Goal: Communication & Community: Answer question/provide support

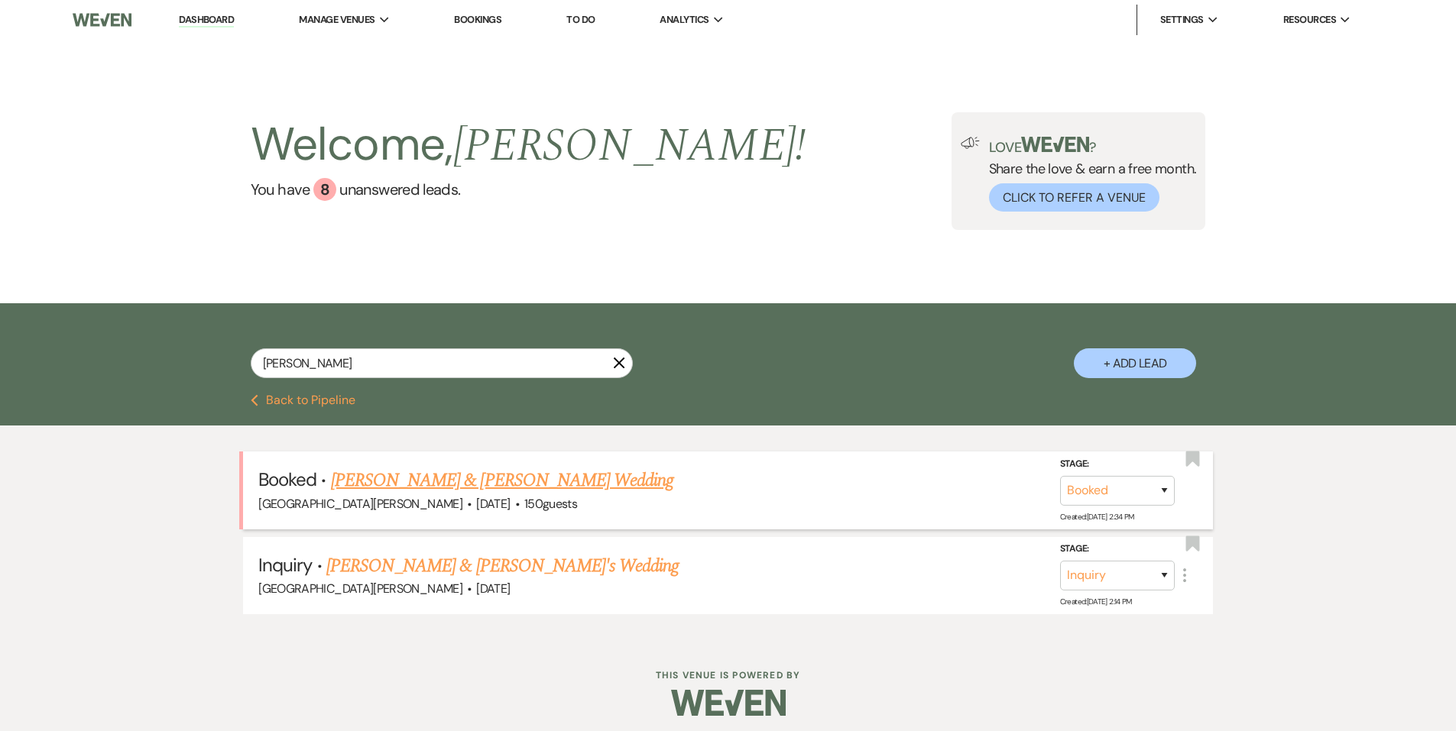
type input "[PERSON_NAME]"
click at [465, 481] on link "[PERSON_NAME] & [PERSON_NAME] Wedding" at bounding box center [502, 481] width 342 height 28
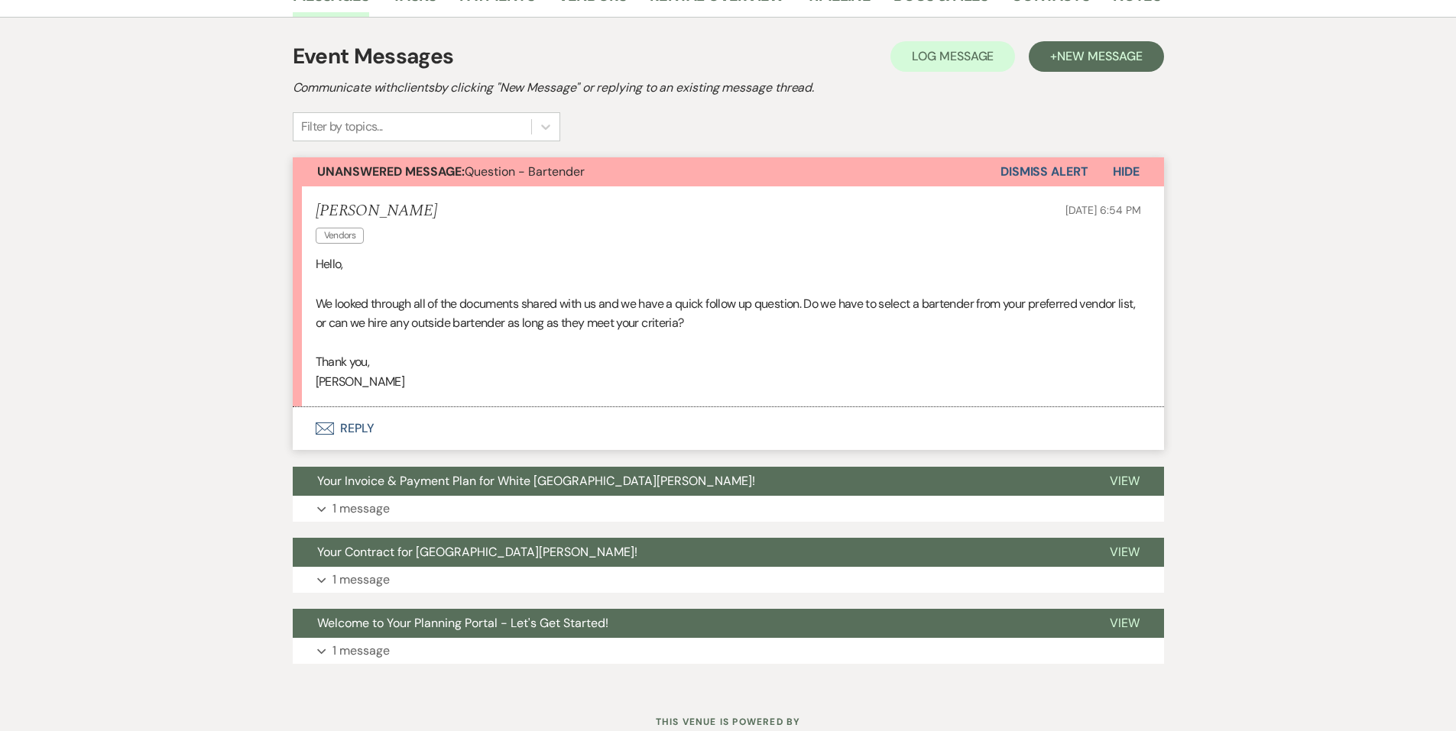
scroll to position [306, 0]
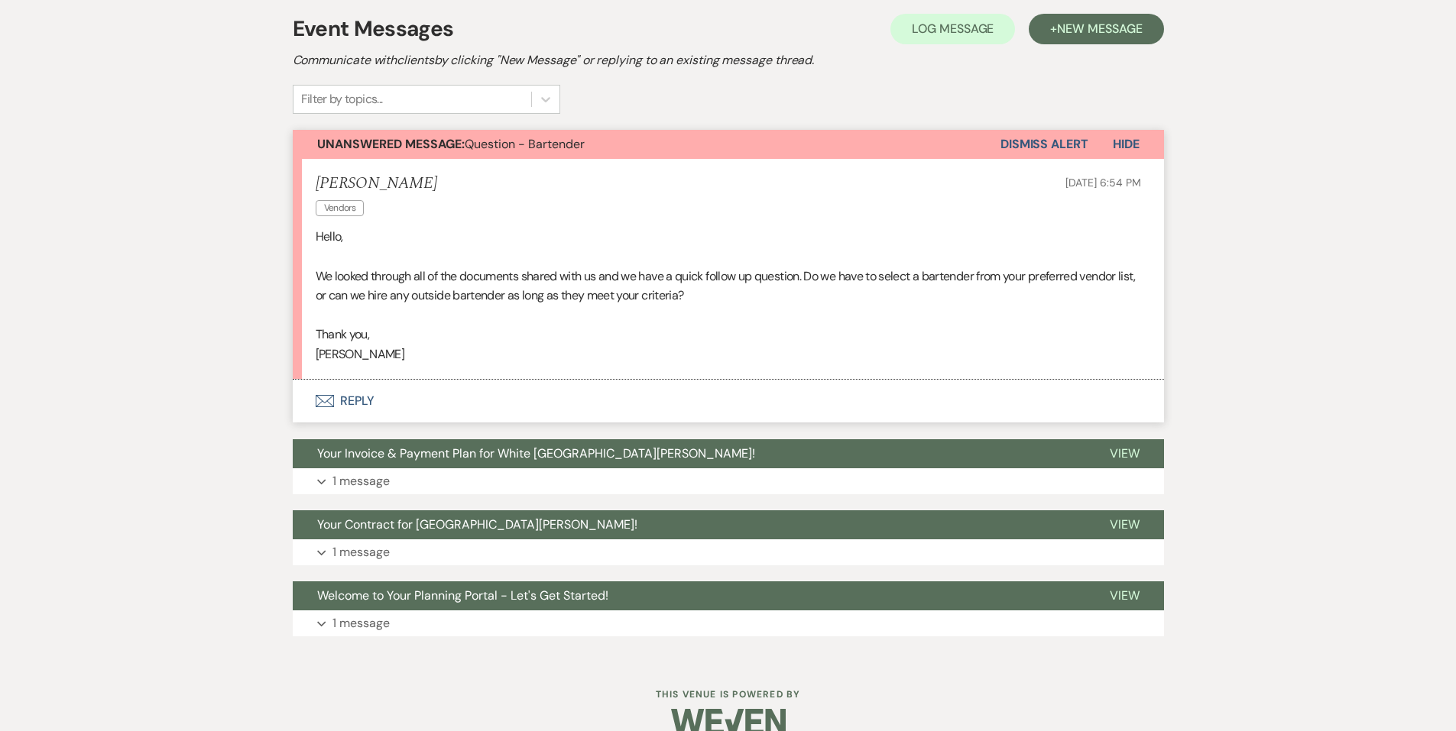
click at [368, 396] on button "Envelope Reply" at bounding box center [728, 401] width 871 height 43
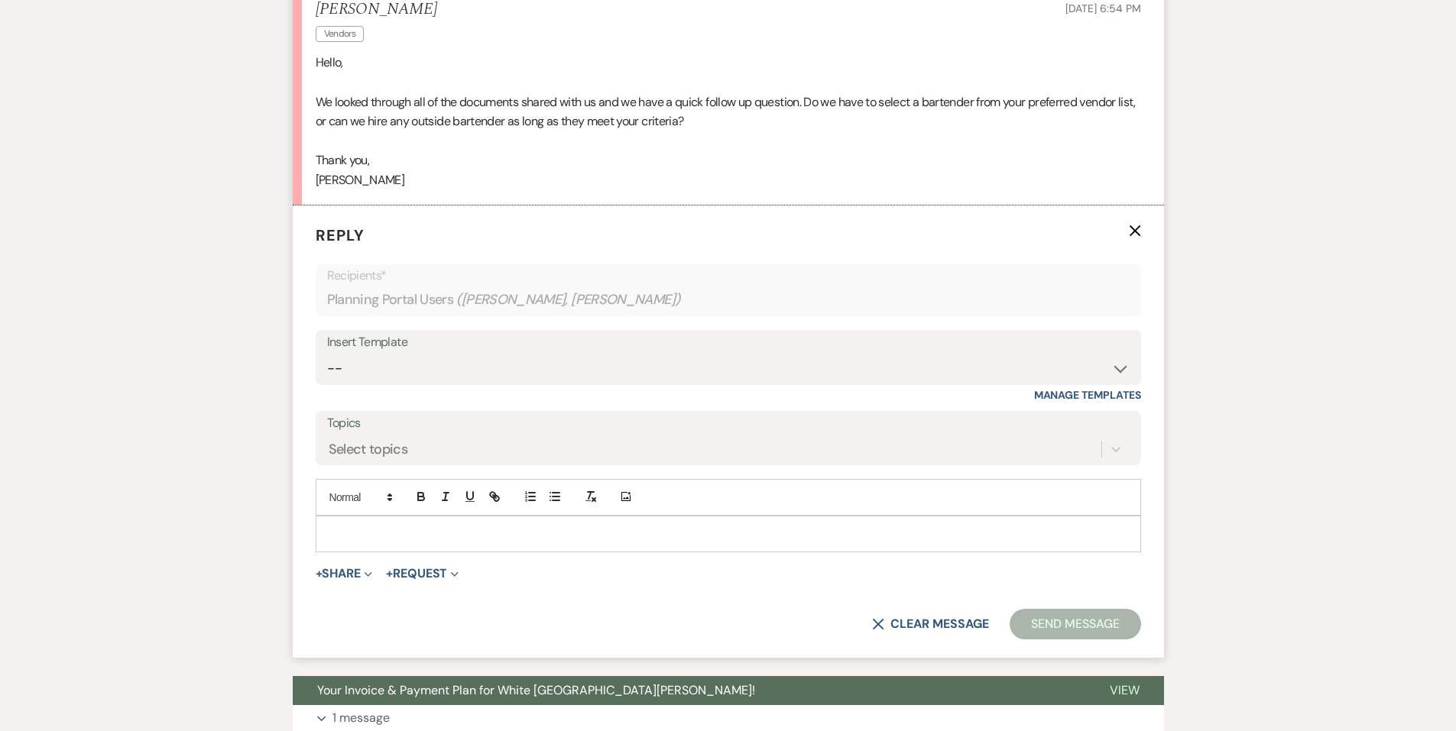
scroll to position [555, 0]
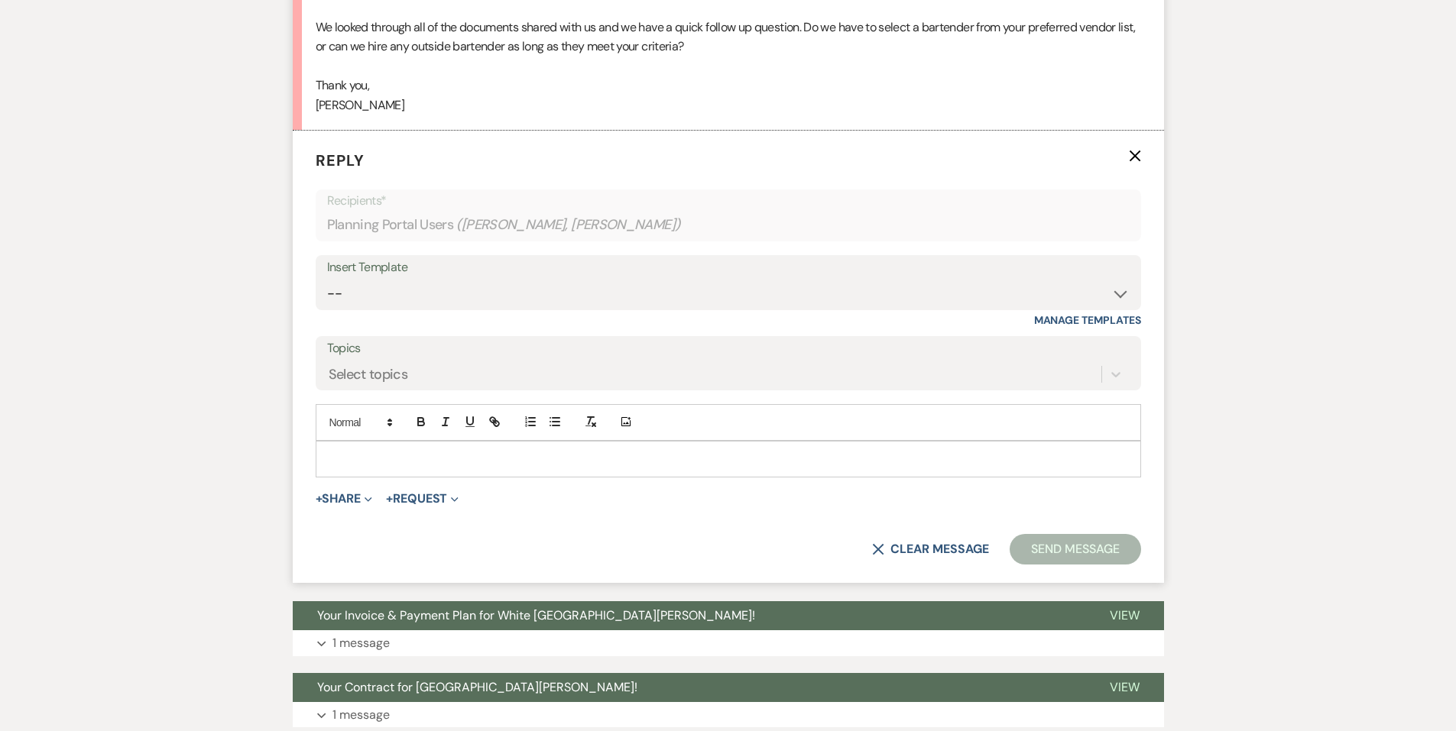
click at [452, 455] on p at bounding box center [728, 459] width 801 height 17
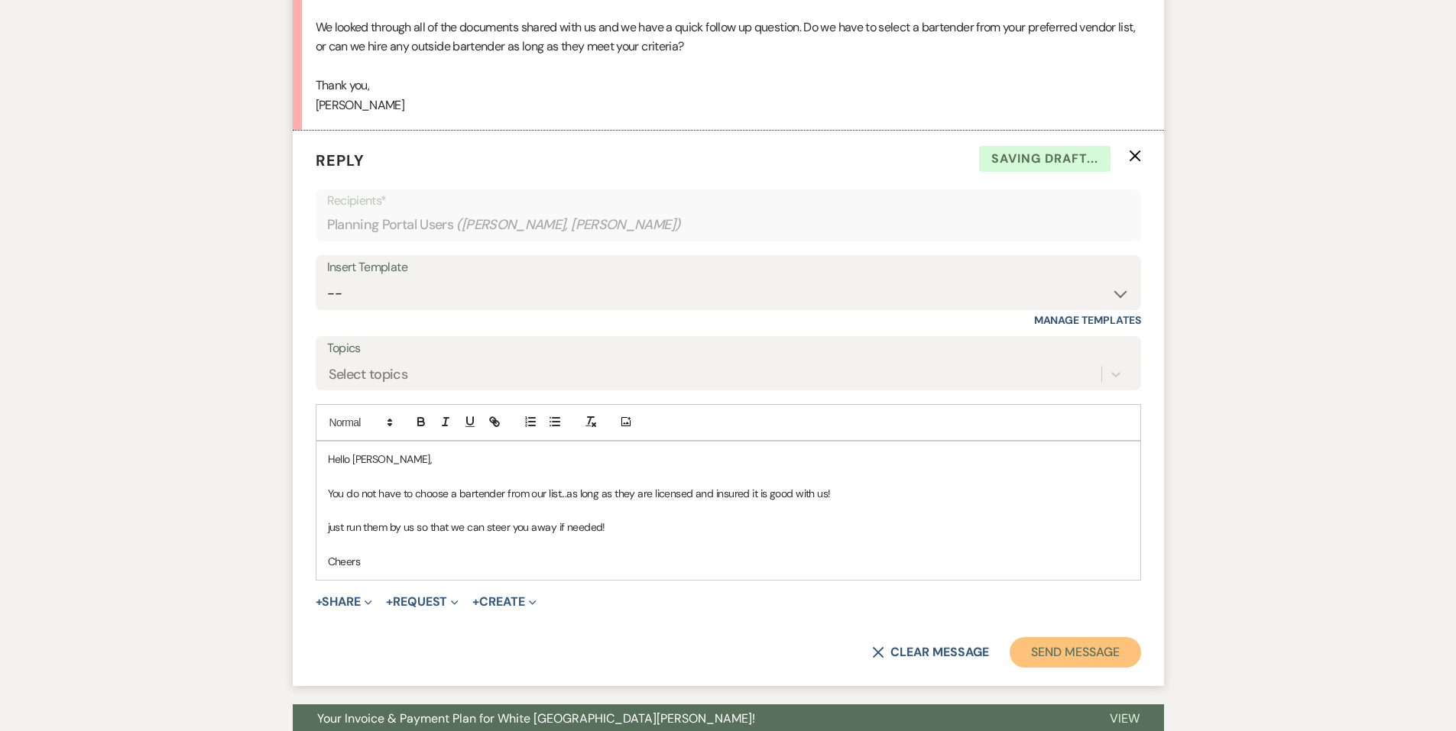
click at [1097, 649] on button "Send Message" at bounding box center [1074, 652] width 131 height 31
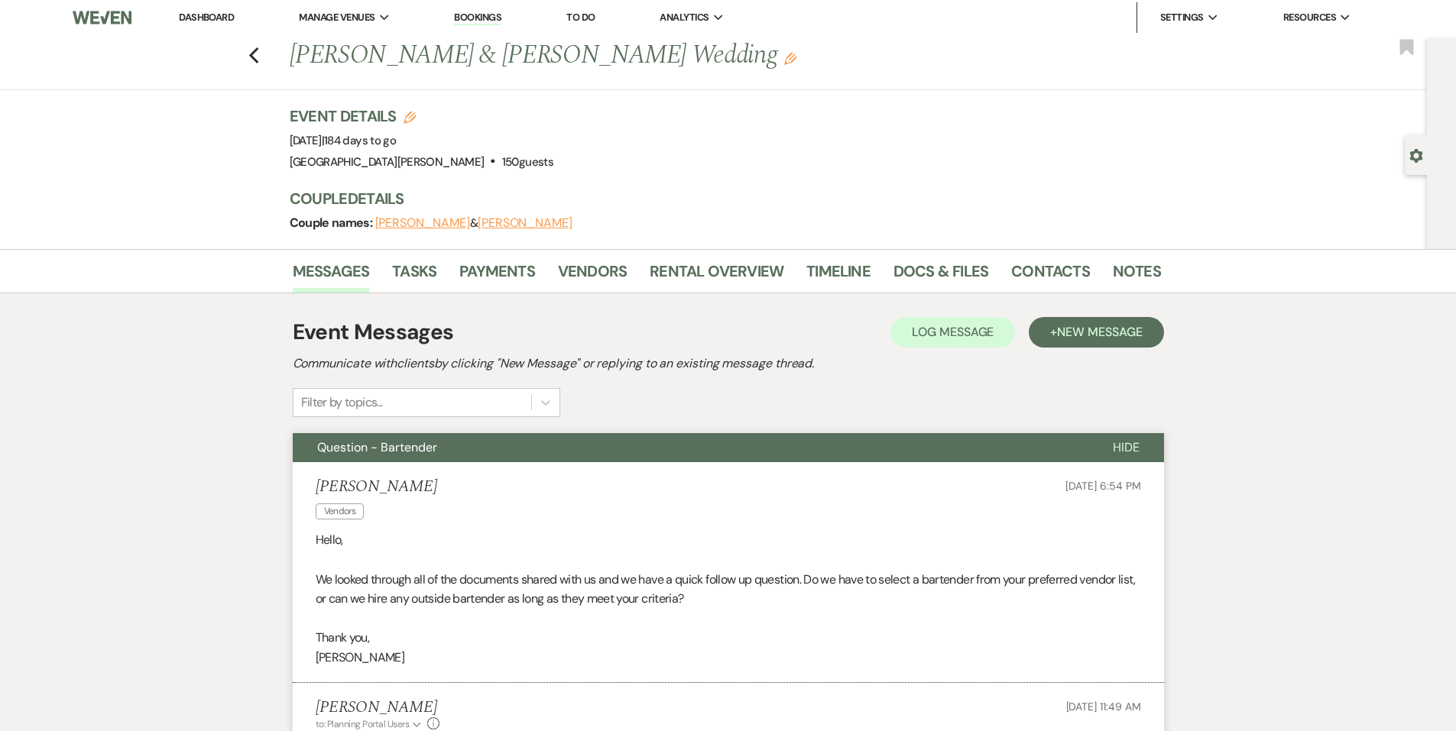
scroll to position [0, 0]
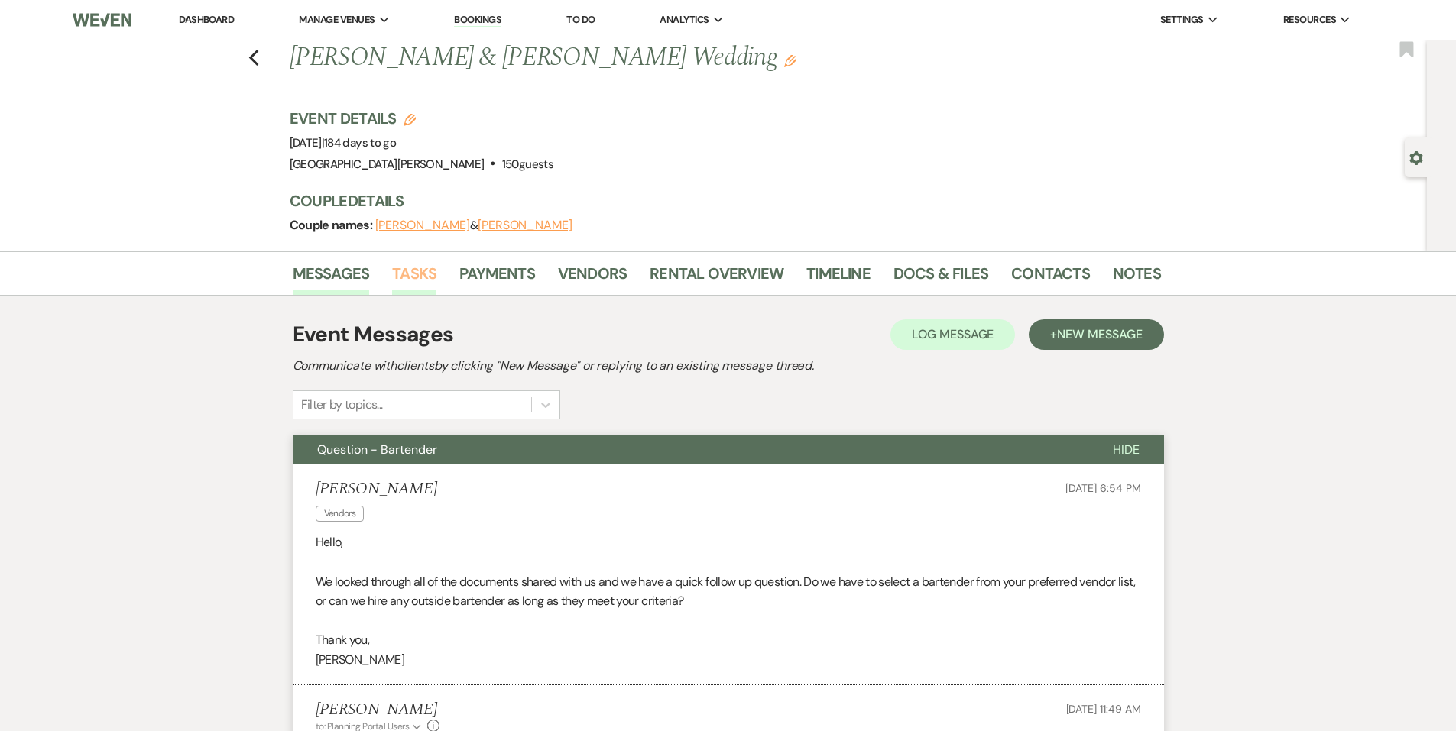
click at [426, 280] on link "Tasks" at bounding box center [414, 278] width 44 height 34
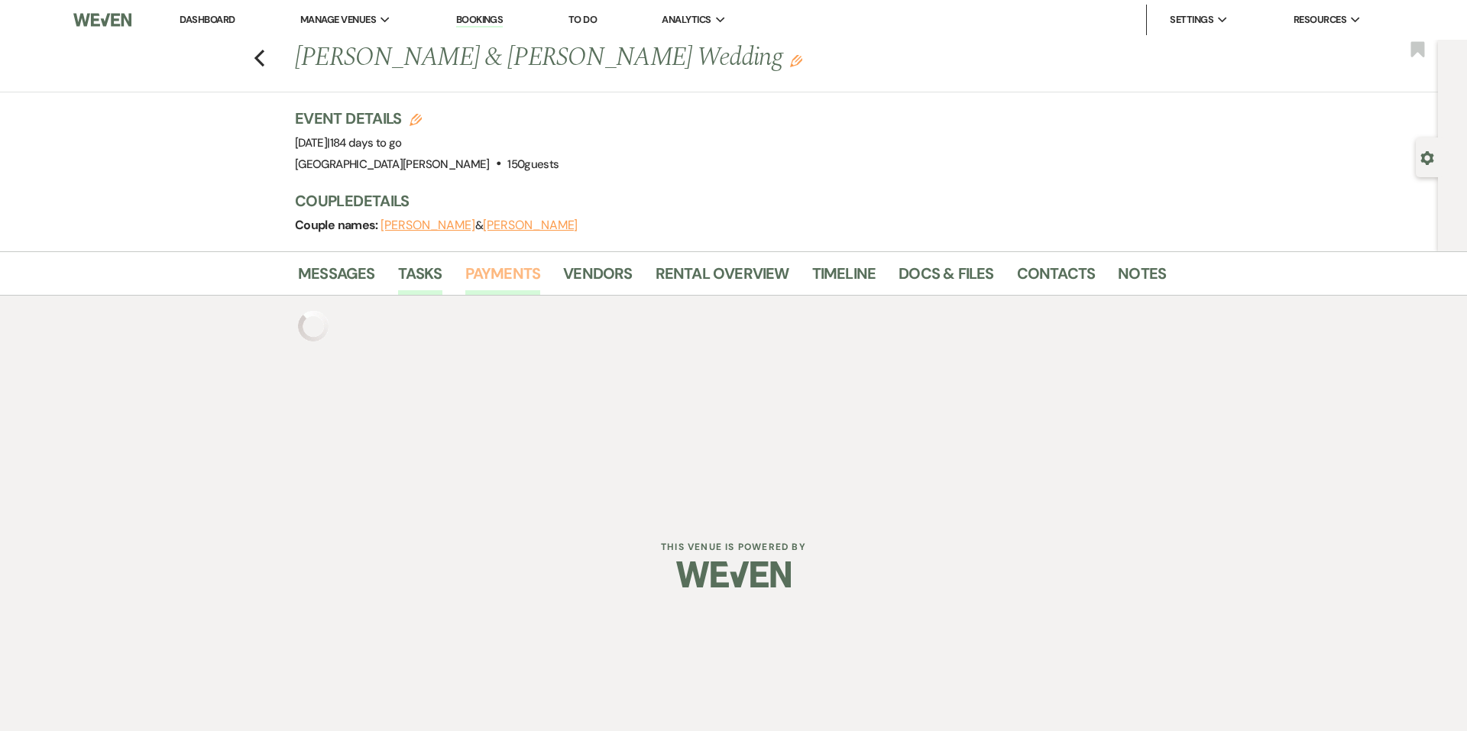
click at [487, 280] on link "Payments" at bounding box center [503, 278] width 76 height 34
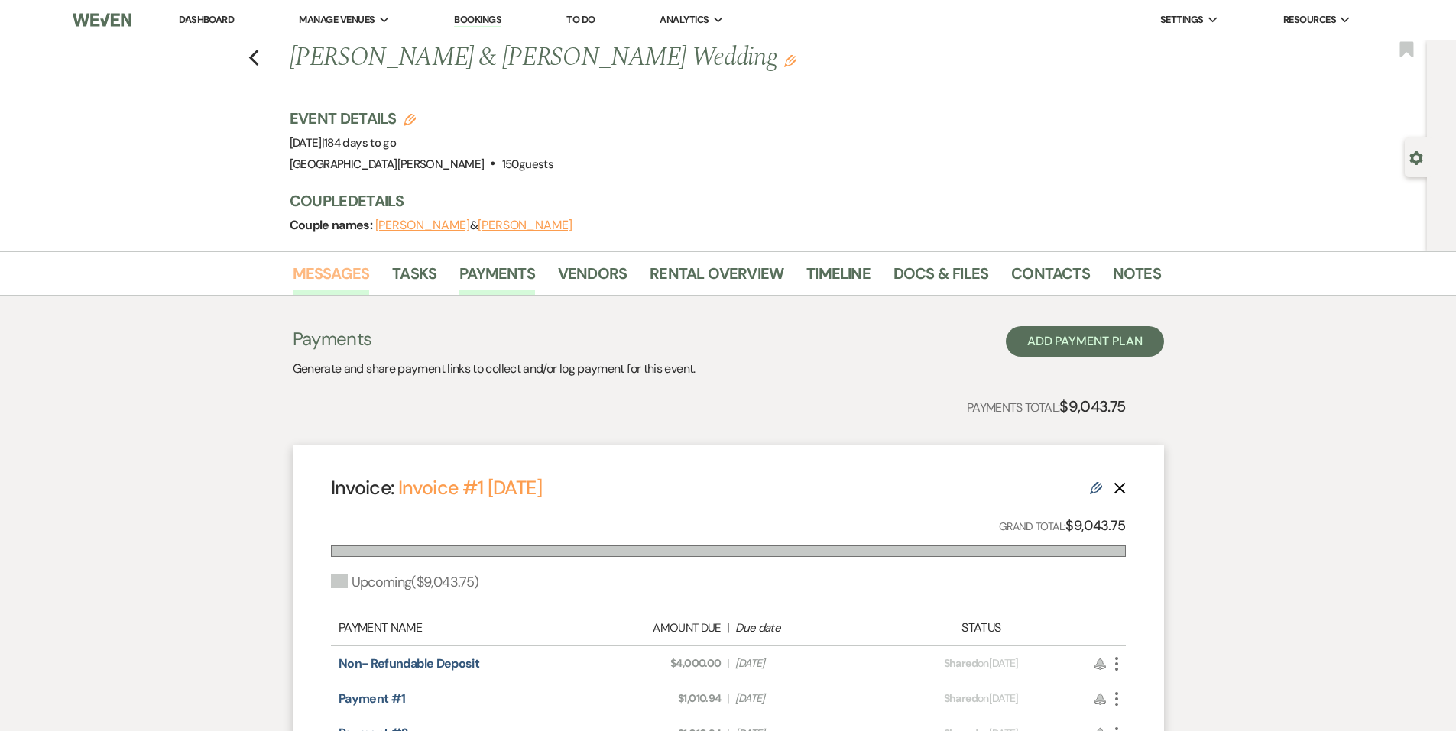
click at [329, 279] on link "Messages" at bounding box center [331, 278] width 77 height 34
